Goal: Use online tool/utility: Utilize a website feature to perform a specific function

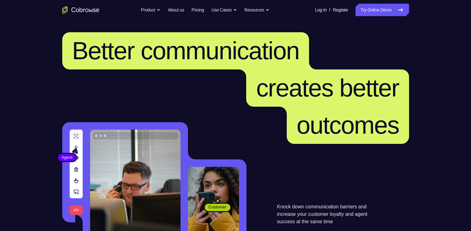
scroll to position [93, 0]
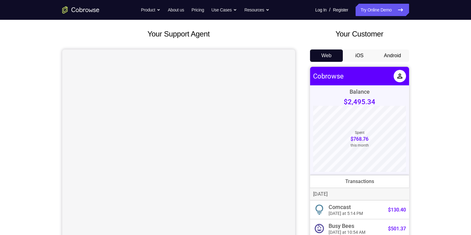
click at [402, 51] on button "Android" at bounding box center [392, 56] width 33 height 12
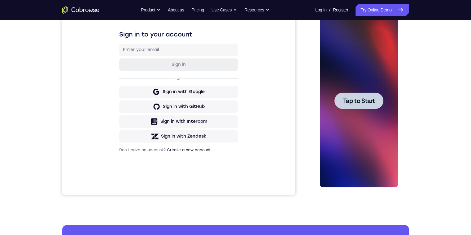
scroll to position [62, 0]
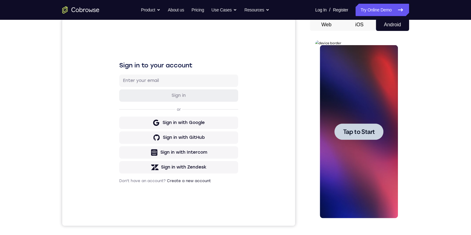
drag, startPoint x: 371, startPoint y: 136, endPoint x: 721, endPoint y: 179, distance: 352.1
click at [371, 136] on div at bounding box center [359, 132] width 49 height 16
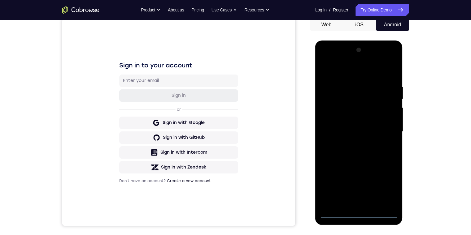
click at [361, 214] on div at bounding box center [359, 132] width 78 height 174
drag, startPoint x: 368, startPoint y: 152, endPoint x: 367, endPoint y: 64, distance: 88.6
click at [367, 64] on div at bounding box center [359, 132] width 78 height 174
drag, startPoint x: 324, startPoint y: 124, endPoint x: 331, endPoint y: 121, distance: 7.7
click at [330, 121] on div at bounding box center [359, 132] width 78 height 174
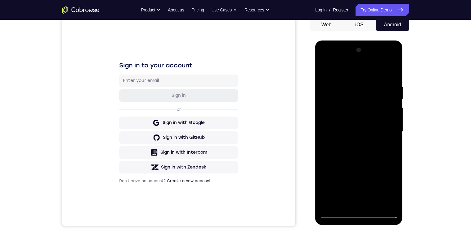
click at [331, 121] on div at bounding box center [359, 132] width 78 height 174
click at [365, 200] on div at bounding box center [359, 132] width 78 height 174
click at [382, 204] on div at bounding box center [359, 132] width 78 height 174
click at [355, 112] on div at bounding box center [359, 132] width 78 height 174
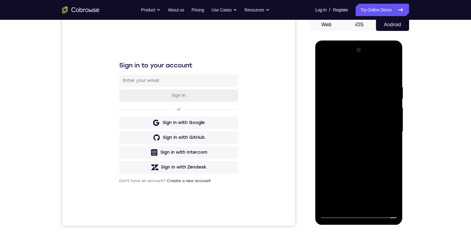
click at [360, 133] on div at bounding box center [359, 132] width 78 height 174
click at [364, 95] on div at bounding box center [359, 132] width 78 height 174
click at [368, 110] on div at bounding box center [359, 132] width 78 height 174
click at [388, 147] on div at bounding box center [359, 132] width 78 height 174
click at [342, 108] on div at bounding box center [359, 132] width 78 height 174
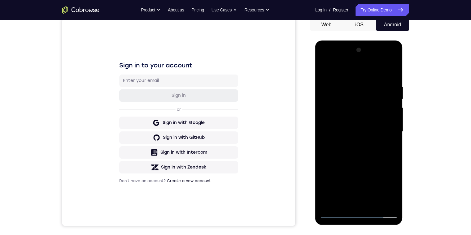
click at [343, 111] on div at bounding box center [359, 132] width 78 height 174
click at [381, 146] on div at bounding box center [359, 132] width 78 height 174
click at [383, 203] on div at bounding box center [359, 132] width 78 height 174
click at [385, 201] on div at bounding box center [359, 132] width 78 height 174
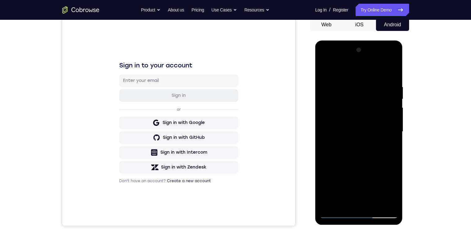
click at [390, 128] on div at bounding box center [359, 132] width 78 height 174
click at [369, 107] on div at bounding box center [359, 132] width 78 height 174
click at [388, 168] on div at bounding box center [359, 132] width 78 height 174
drag, startPoint x: 383, startPoint y: 179, endPoint x: 382, endPoint y: 122, distance: 57.0
click at [382, 122] on div at bounding box center [359, 132] width 78 height 174
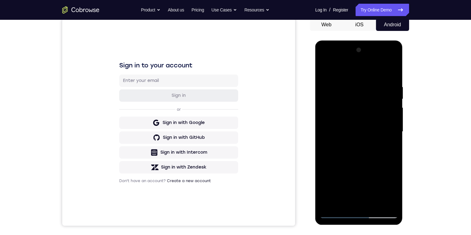
click at [333, 188] on div at bounding box center [359, 132] width 78 height 174
click at [336, 188] on div at bounding box center [359, 132] width 78 height 174
click at [336, 192] on div at bounding box center [359, 132] width 78 height 174
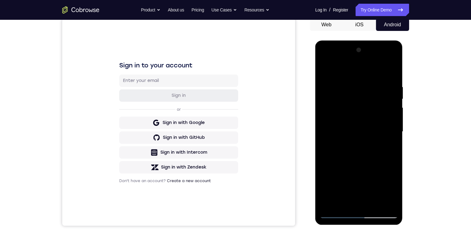
click at [336, 192] on div at bounding box center [359, 132] width 78 height 174
click at [386, 60] on div at bounding box center [359, 132] width 78 height 174
click at [325, 59] on div at bounding box center [359, 132] width 78 height 174
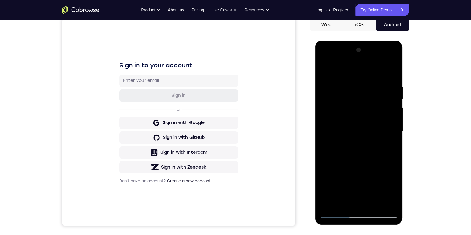
click at [358, 214] on div at bounding box center [359, 132] width 78 height 174
click at [383, 187] on div at bounding box center [359, 132] width 78 height 174
click at [351, 72] on div at bounding box center [359, 132] width 78 height 174
click at [376, 180] on div at bounding box center [359, 132] width 78 height 174
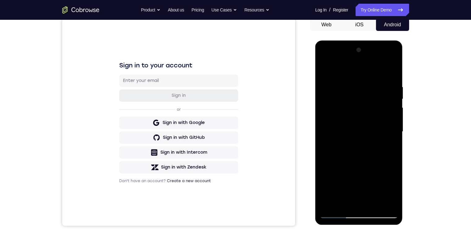
click at [387, 201] on div at bounding box center [359, 132] width 78 height 174
click at [382, 129] on div at bounding box center [359, 132] width 78 height 174
click at [353, 203] on div at bounding box center [359, 132] width 78 height 174
click at [343, 129] on div at bounding box center [359, 132] width 78 height 174
click at [353, 120] on div at bounding box center [359, 132] width 78 height 174
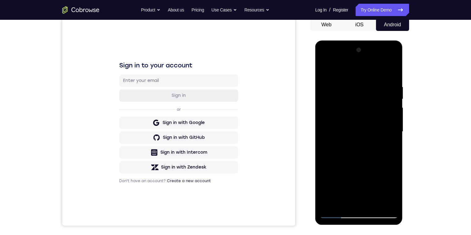
click at [352, 126] on div at bounding box center [359, 132] width 78 height 174
click at [341, 119] on div at bounding box center [359, 132] width 78 height 174
click at [348, 129] on div at bounding box center [359, 132] width 78 height 174
click at [348, 150] on div at bounding box center [359, 132] width 78 height 174
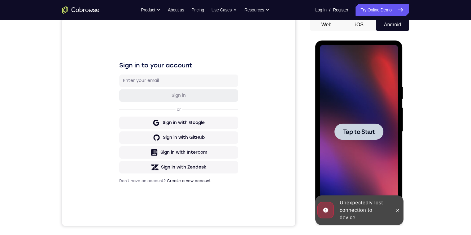
click at [367, 126] on div at bounding box center [359, 132] width 49 height 16
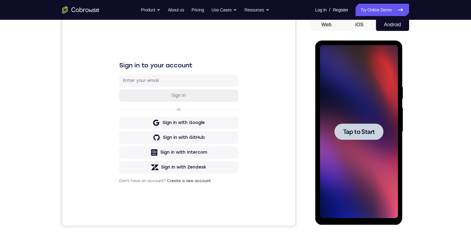
click at [369, 129] on span "Tap to Start" at bounding box center [359, 132] width 32 height 6
